Goal: Check status: Check status

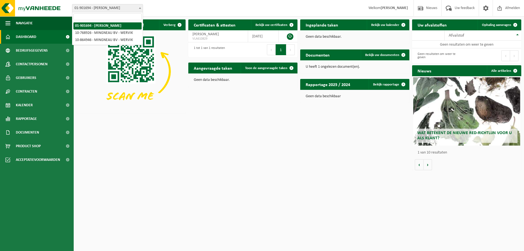
click at [137, 7] on span at bounding box center [139, 7] width 5 height 7
select select "19929"
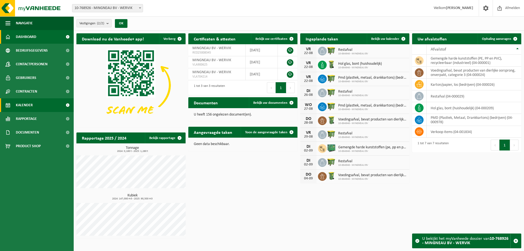
click at [38, 103] on link "Kalender" at bounding box center [37, 105] width 74 height 14
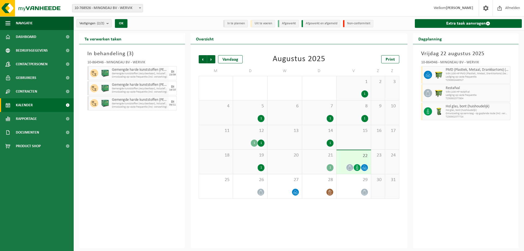
click at [354, 159] on div "22" at bounding box center [353, 162] width 34 height 24
